Goal: Navigation & Orientation: Find specific page/section

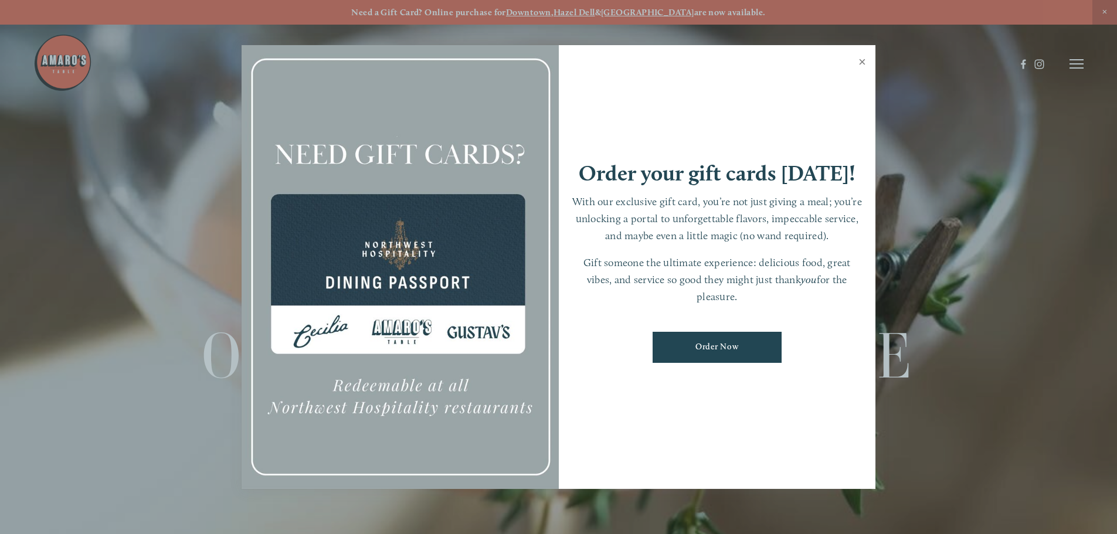
click at [868, 63] on link "Close" at bounding box center [862, 63] width 23 height 33
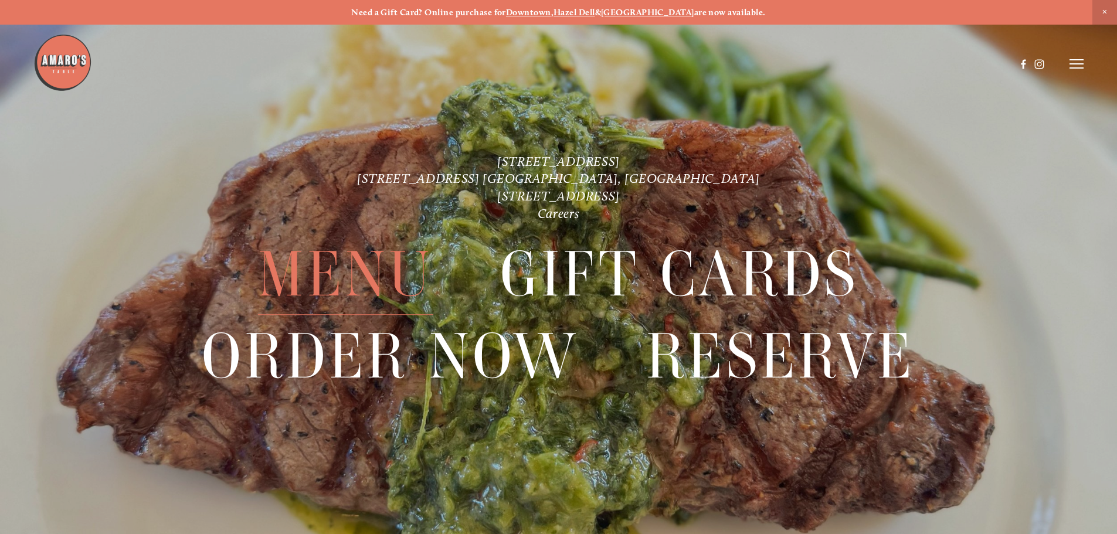
drag, startPoint x: 368, startPoint y: 270, endPoint x: 375, endPoint y: 270, distance: 7.0
click at [368, 270] on span "Menu" at bounding box center [345, 274] width 175 height 81
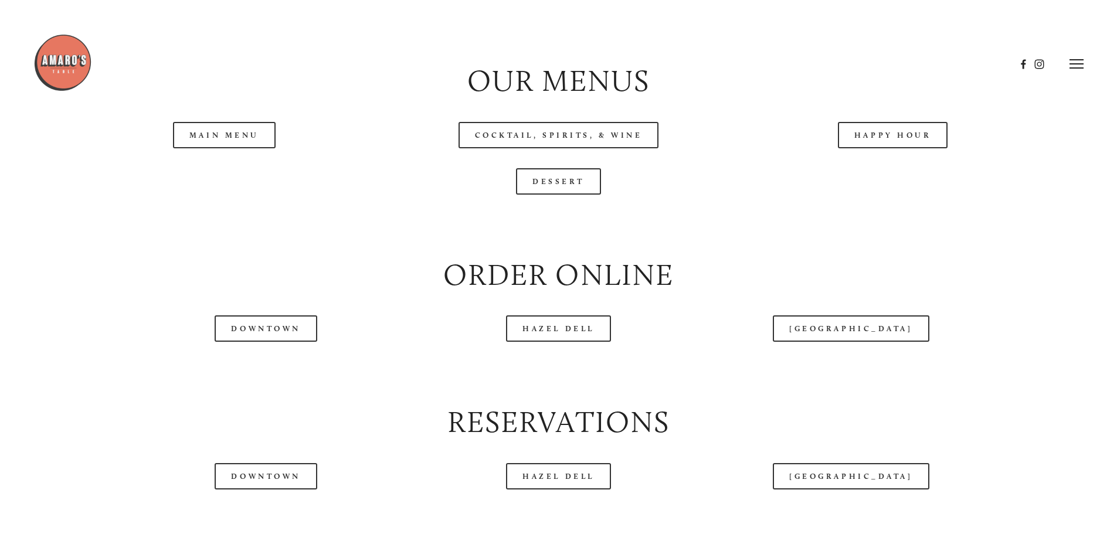
scroll to position [1290, 0]
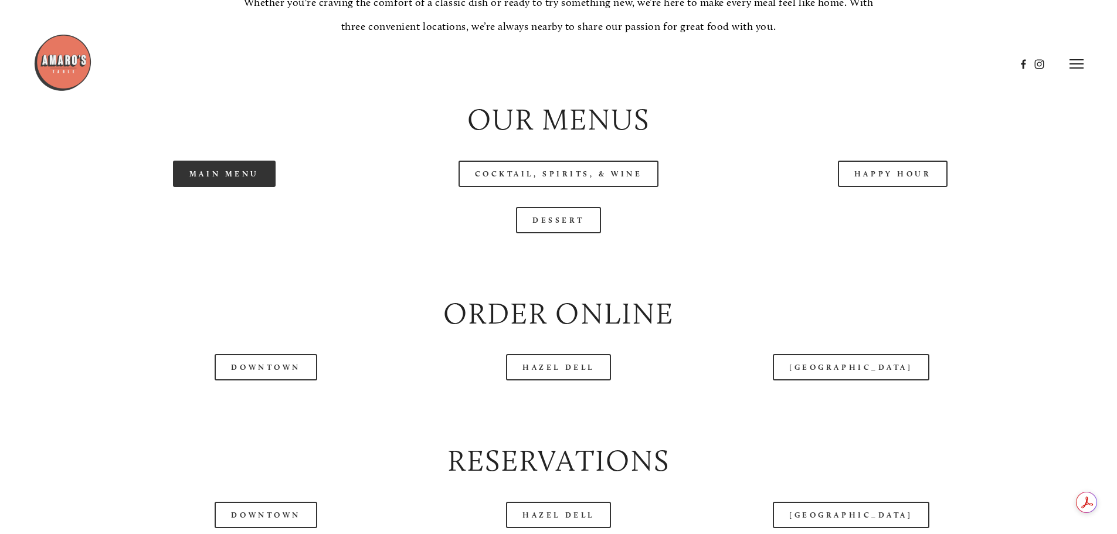
click at [214, 187] on link "Main Menu" at bounding box center [224, 174] width 103 height 26
